Goal: Information Seeking & Learning: Learn about a topic

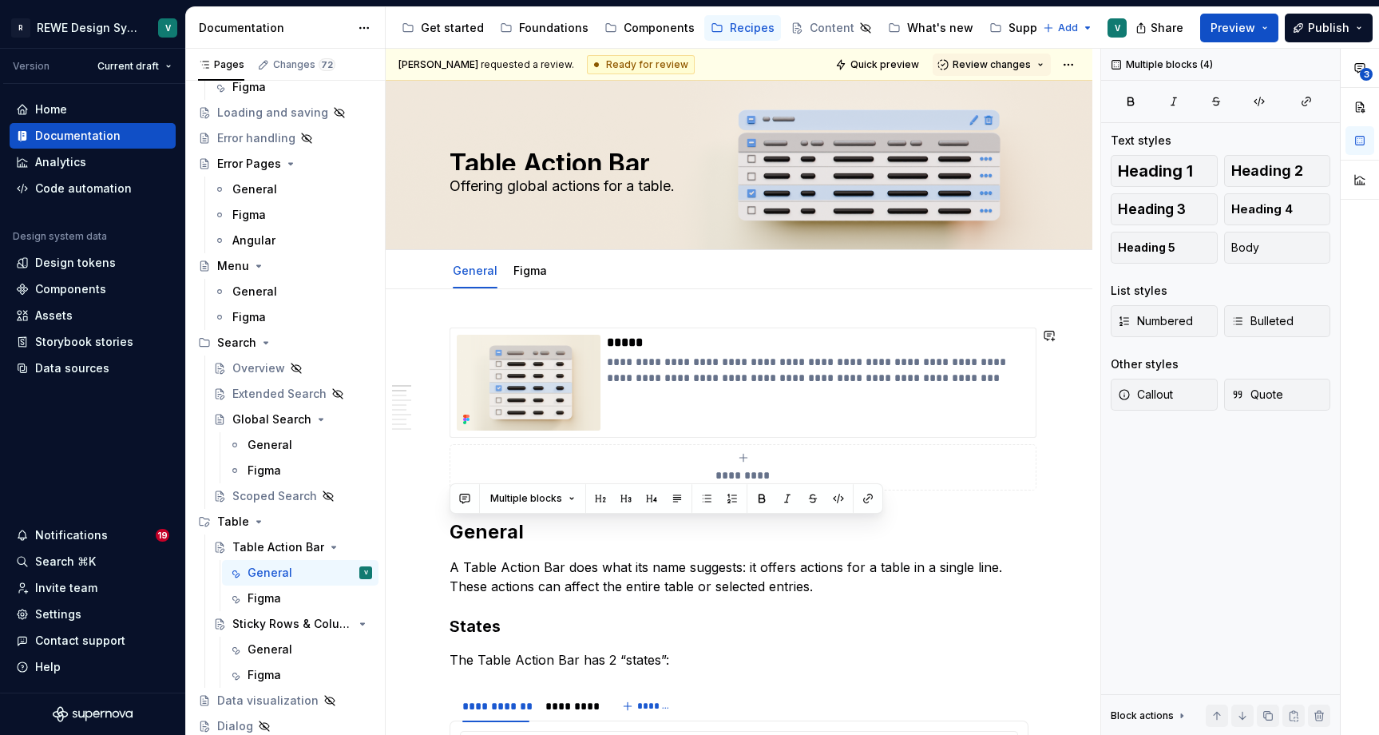
drag, startPoint x: 680, startPoint y: 659, endPoint x: 490, endPoint y: 294, distance: 411.5
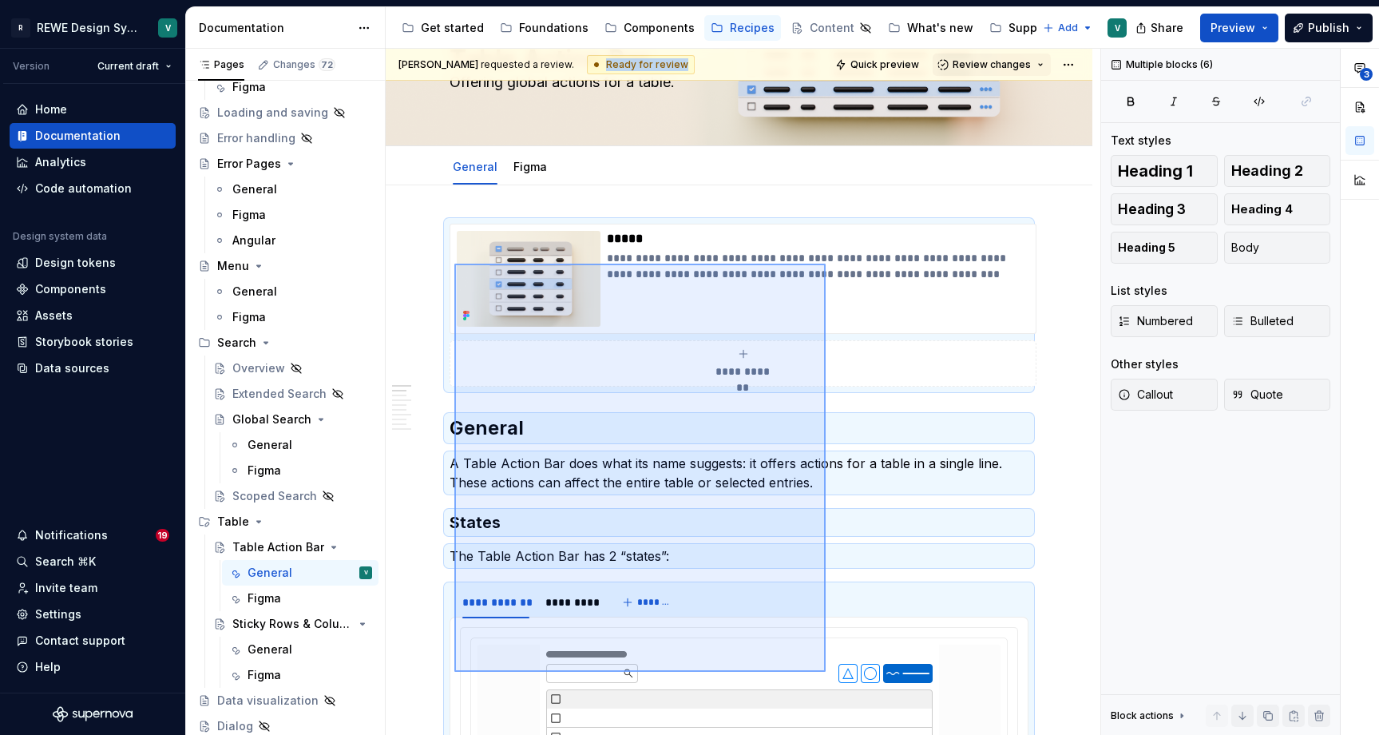
scroll to position [167, 0]
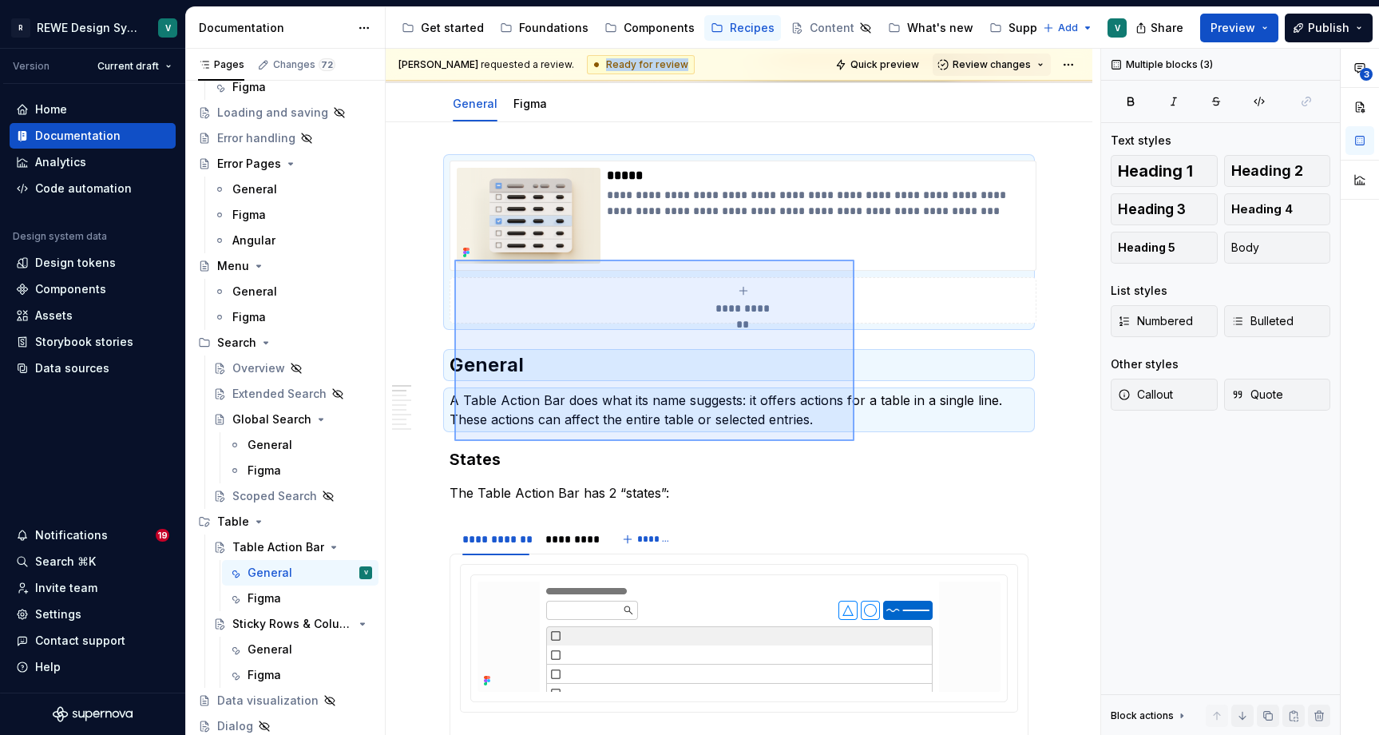
drag, startPoint x: 454, startPoint y: 302, endPoint x: 855, endPoint y: 441, distance: 423.6
click at [855, 441] on div "**********" at bounding box center [743, 392] width 715 height 687
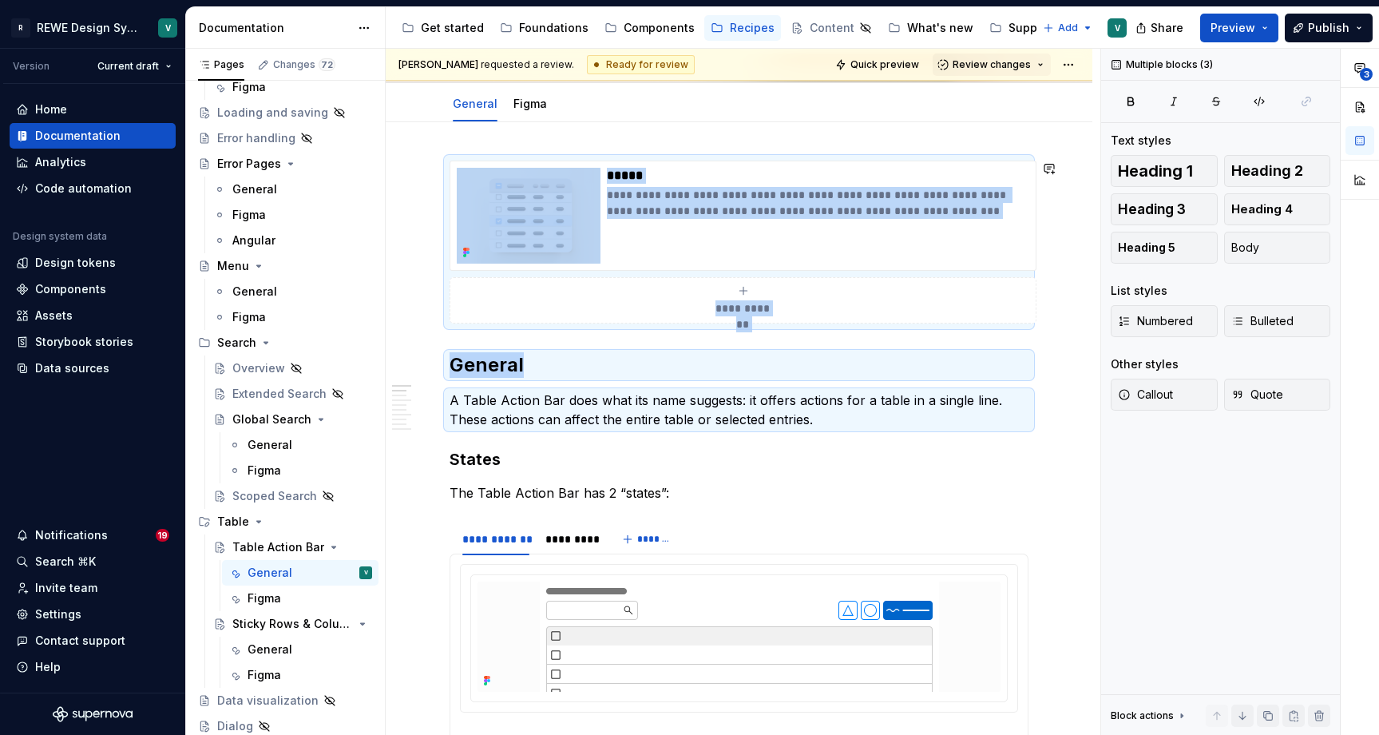
copy div "**********"
click at [276, 642] on div "General" at bounding box center [270, 649] width 45 height 16
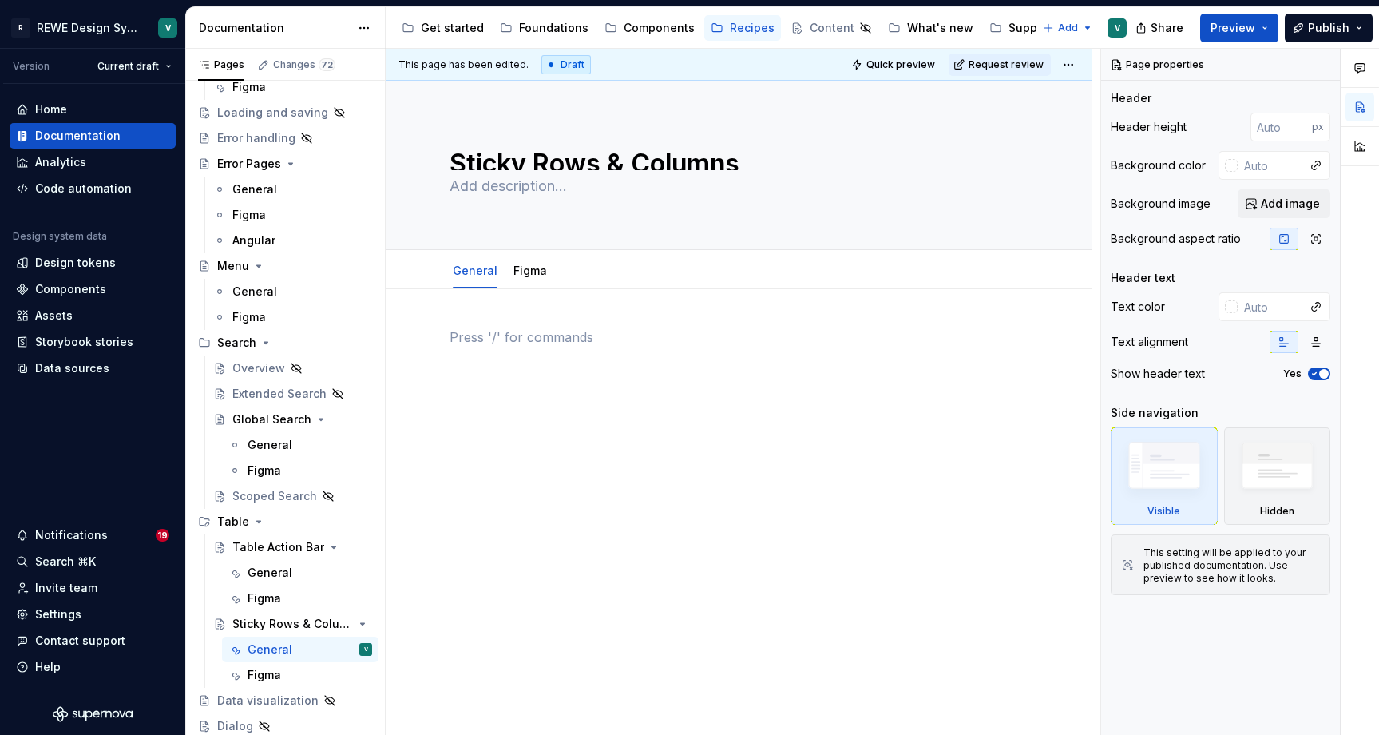
type textarea "*"
click at [517, 320] on div at bounding box center [739, 458] width 707 height 339
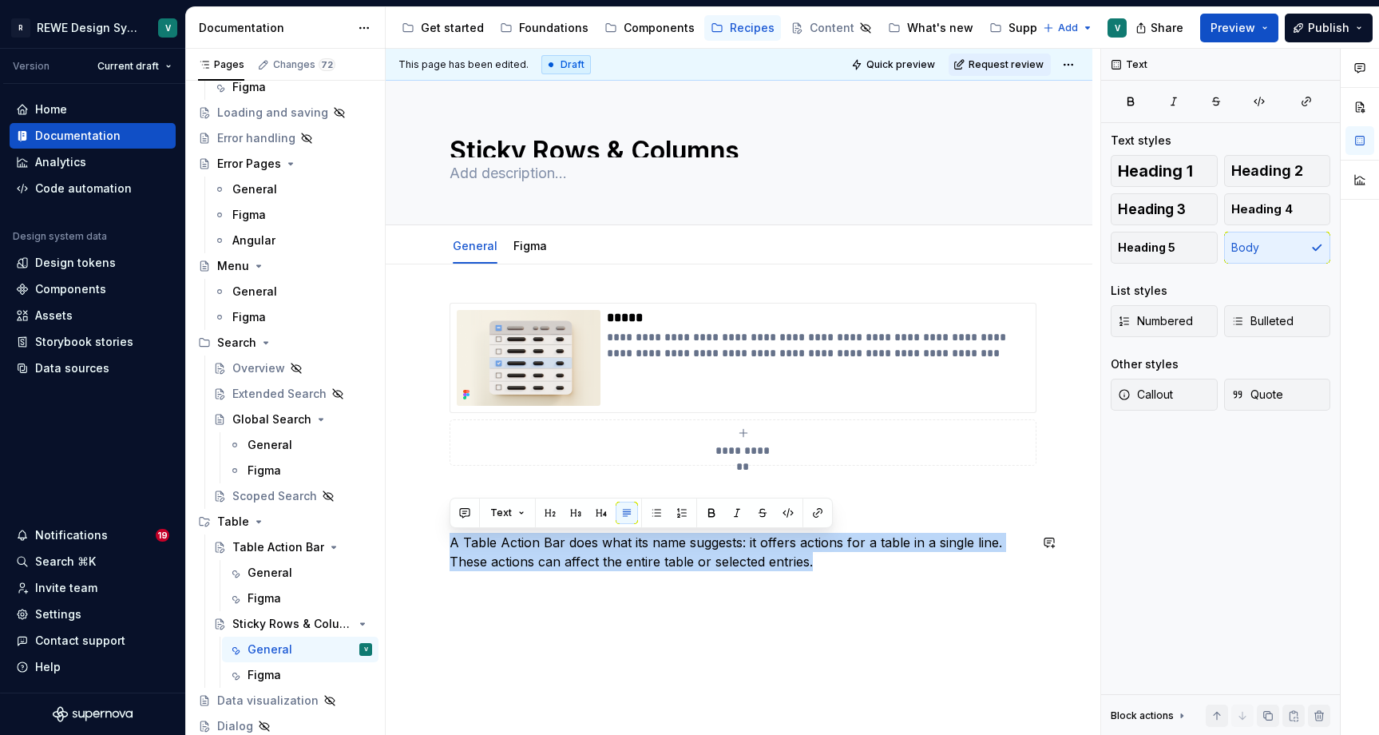
drag, startPoint x: 831, startPoint y: 563, endPoint x: 430, endPoint y: 526, distance: 402.7
click at [430, 526] on div "**********" at bounding box center [739, 537] width 707 height 546
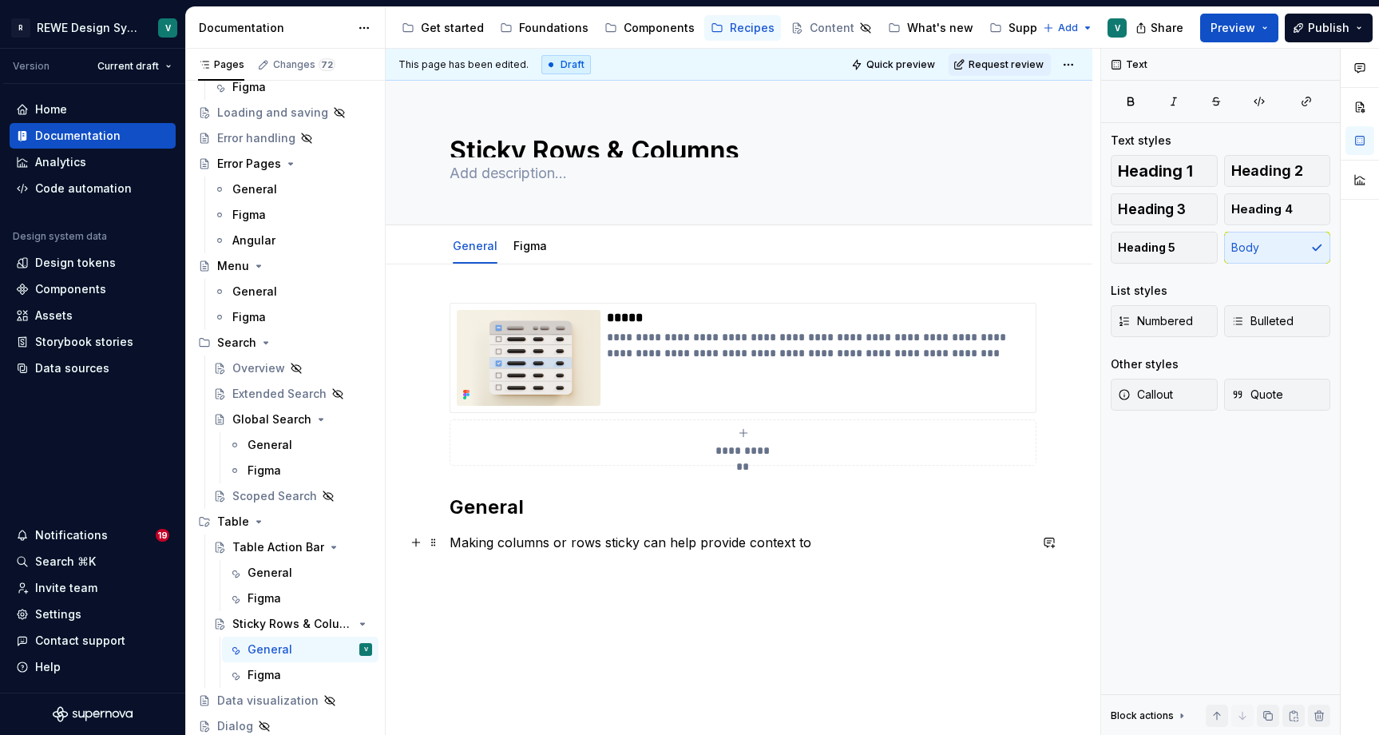
click at [495, 543] on p "Making columns or rows sticky can help provide context to" at bounding box center [739, 542] width 579 height 19
click at [840, 544] on p "Making columns or rows sticky can help provide context to" at bounding box center [739, 542] width 579 height 19
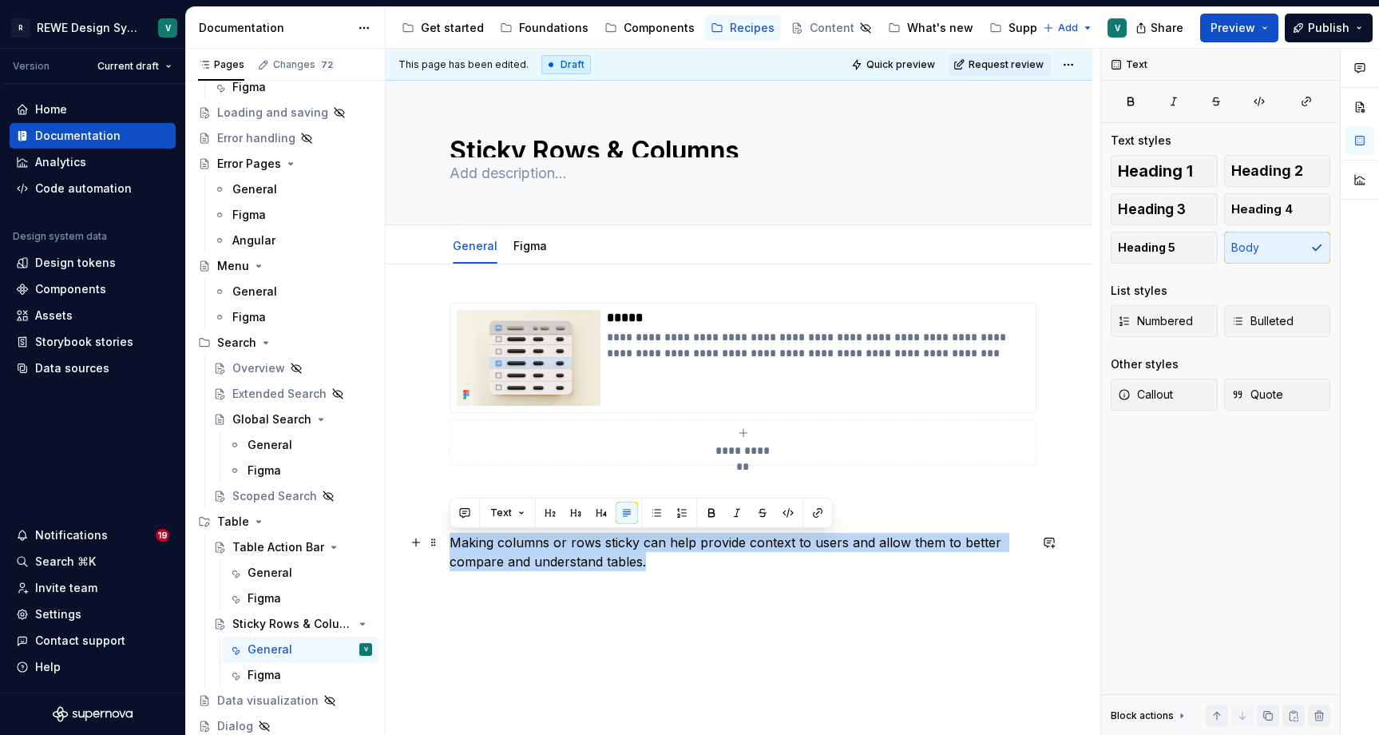
drag, startPoint x: 658, startPoint y: 561, endPoint x: 454, endPoint y: 536, distance: 206.0
click at [454, 536] on p "Making columns or rows sticky can help provide context to users and allow them …" at bounding box center [739, 552] width 579 height 38
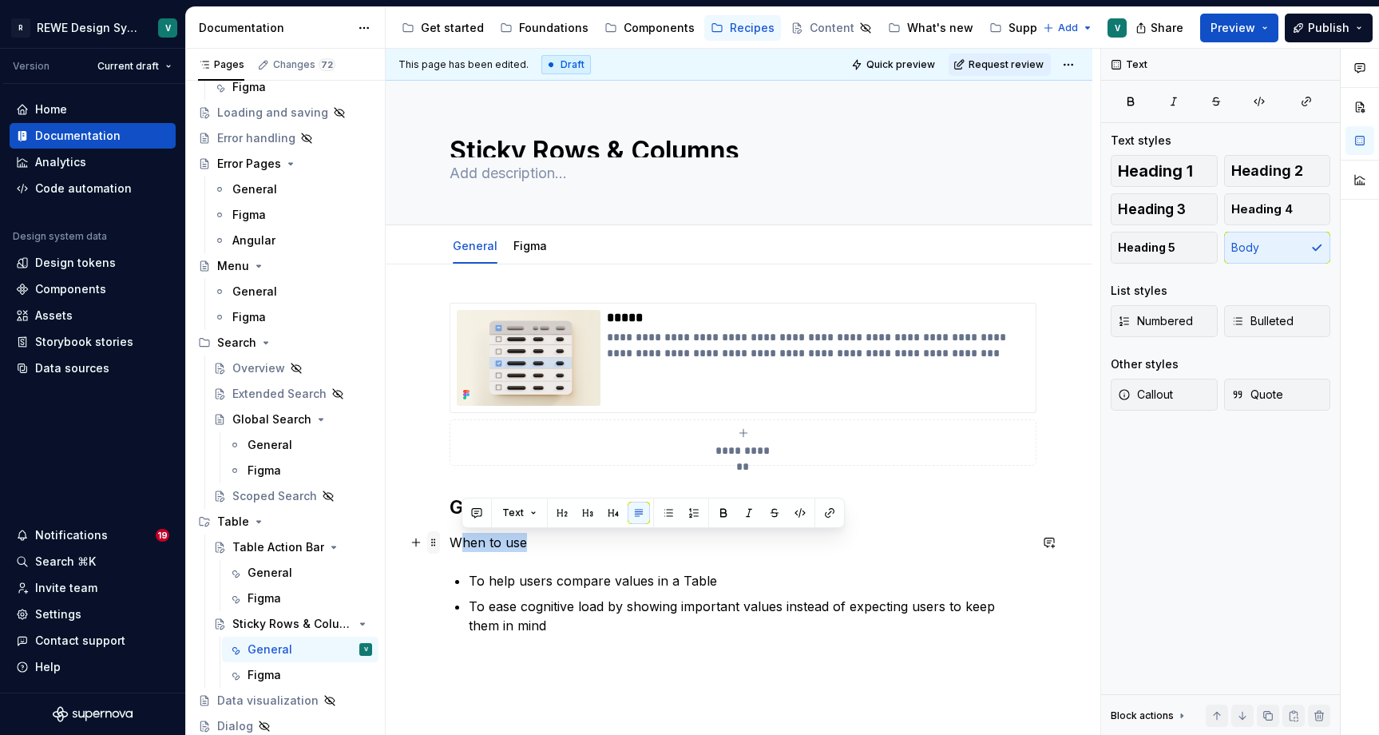
drag, startPoint x: 535, startPoint y: 541, endPoint x: 430, endPoint y: 538, distance: 104.7
click at [450, 538] on div "**********" at bounding box center [739, 478] width 579 height 351
drag, startPoint x: 453, startPoint y: 541, endPoint x: 521, endPoint y: 550, distance: 68.5
click at [521, 550] on p "When to use" at bounding box center [739, 542] width 579 height 19
click at [711, 515] on button "button" at bounding box center [711, 513] width 22 height 22
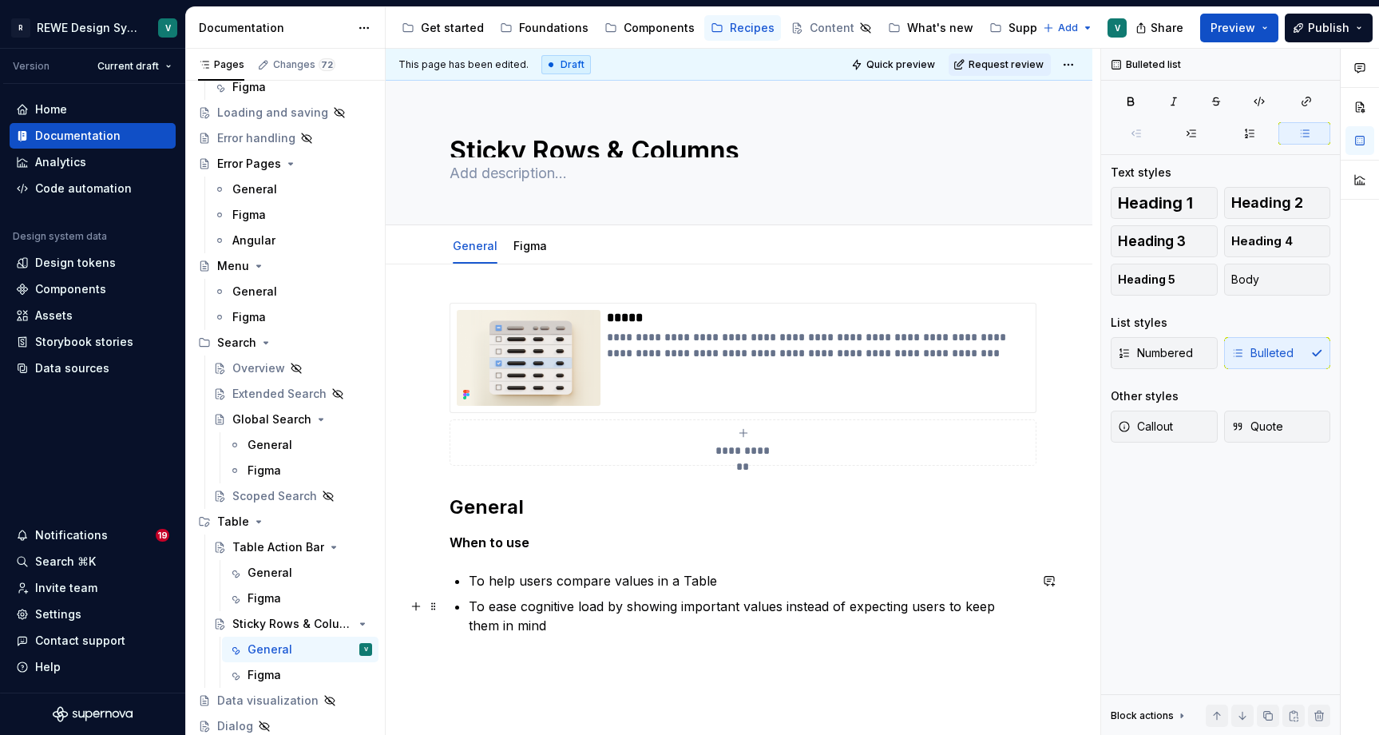
click at [597, 631] on p "To ease cognitive load by showing important values instead of expecting users t…" at bounding box center [749, 616] width 560 height 38
type textarea "*"
